Goal: Communication & Community: Share content

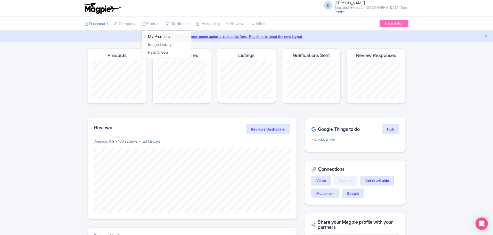
click at [156, 36] on link "My Products" at bounding box center [166, 37] width 49 height 8
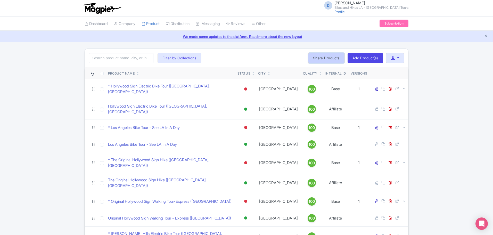
click at [314, 59] on link "Share Products" at bounding box center [326, 58] width 36 height 10
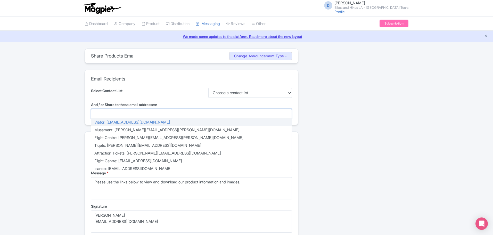
click at [184, 111] on div at bounding box center [191, 114] width 201 height 10
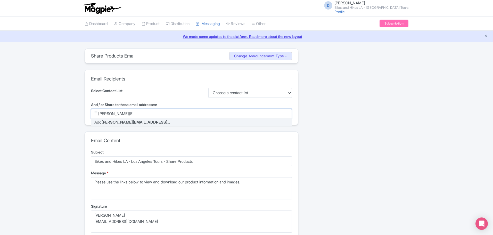
type input "[PERSON_NAME][EMAIL_ADDRESS][DOMAIN_NAME]"
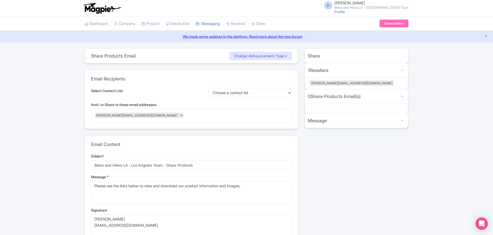
click at [327, 165] on div "Share 1 Resellers MISSING INFO chris@magpie.travel 0 Share Products Email(s) MI…" at bounding box center [357, 207] width 110 height 318
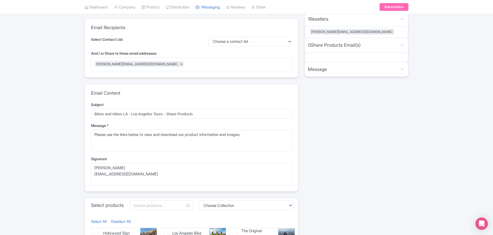
scroll to position [52, 0]
drag, startPoint x: 146, startPoint y: 171, endPoint x: 70, endPoint y: 159, distance: 77.2
click at [70, 159] on div "share_products Share Products Email Change Announcement Type Share Products Pro…" at bounding box center [246, 156] width 493 height 318
click at [161, 176] on textarea "Danny Roman info@bikeshikes.com" at bounding box center [191, 174] width 201 height 22
drag, startPoint x: 83, startPoint y: 164, endPoint x: 58, endPoint y: 160, distance: 24.7
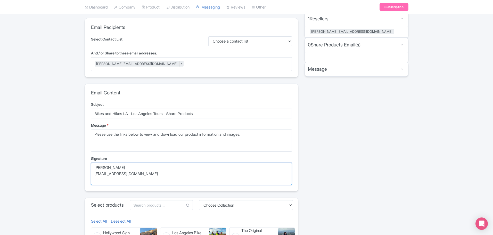
click at [58, 160] on div "share_products Share Products Email Change Announcement Type Share Products Pro…" at bounding box center [246, 156] width 493 height 318
type textarea "Jason Bowers"
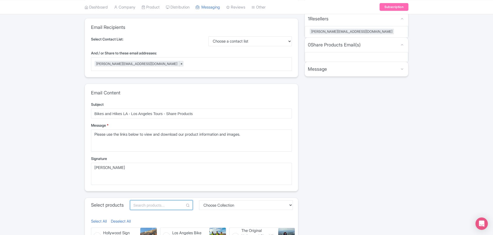
type input "j"
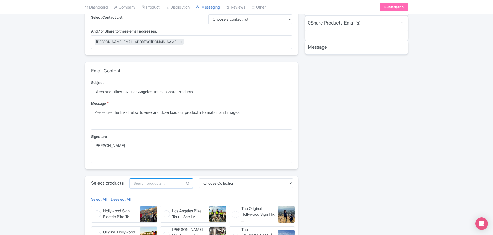
scroll to position [103, 0]
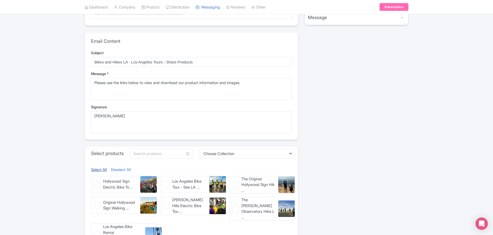
click at [102, 170] on link "Select All" at bounding box center [99, 170] width 16 height 6
checkbox input "true"
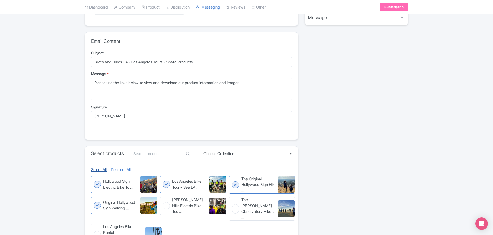
checkbox input "true"
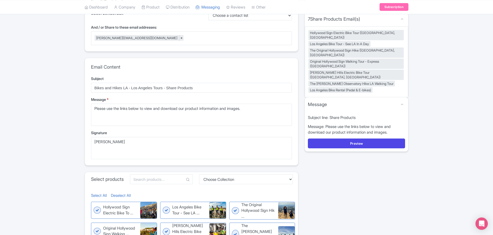
scroll to position [0, 0]
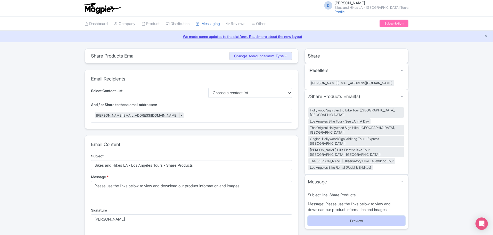
click at [366, 216] on button "Preview" at bounding box center [356, 221] width 97 height 10
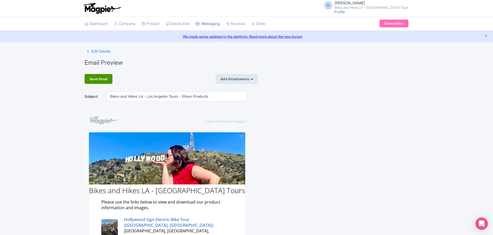
click at [104, 76] on div "Send Email" at bounding box center [99, 79] width 28 height 10
